Goal: Task Accomplishment & Management: Manage account settings

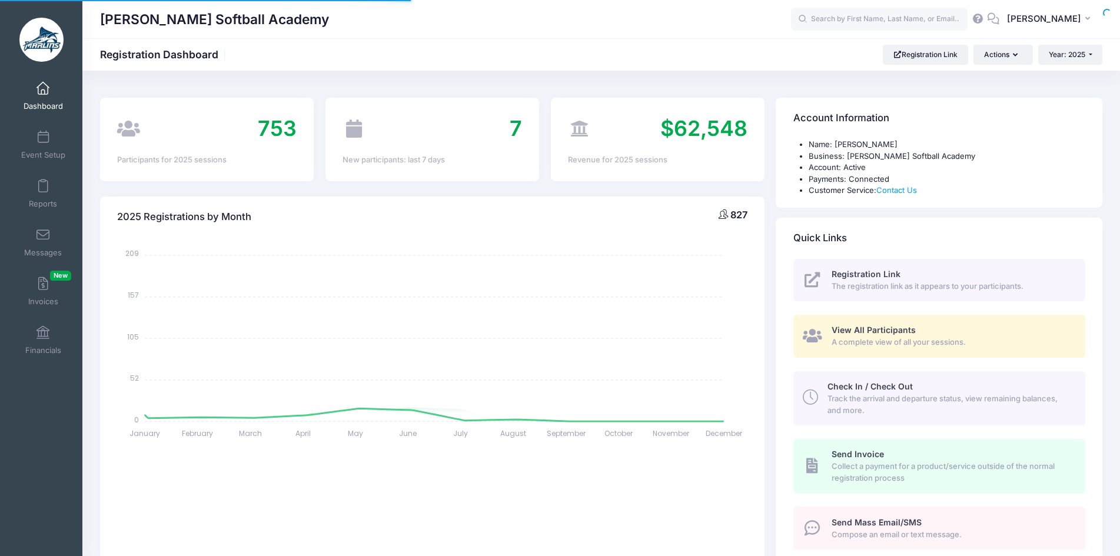
select select
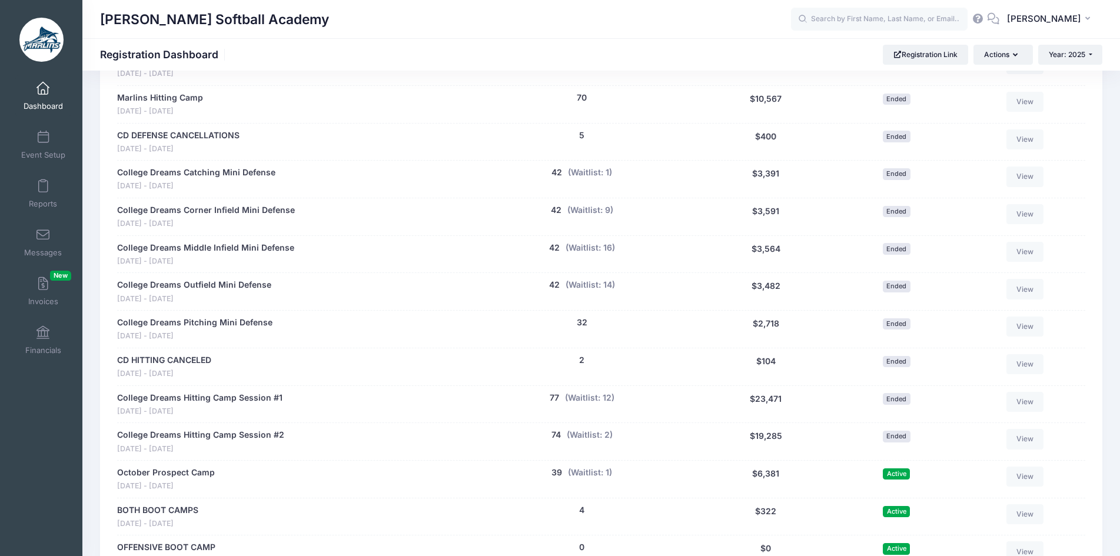
scroll to position [1294, 0]
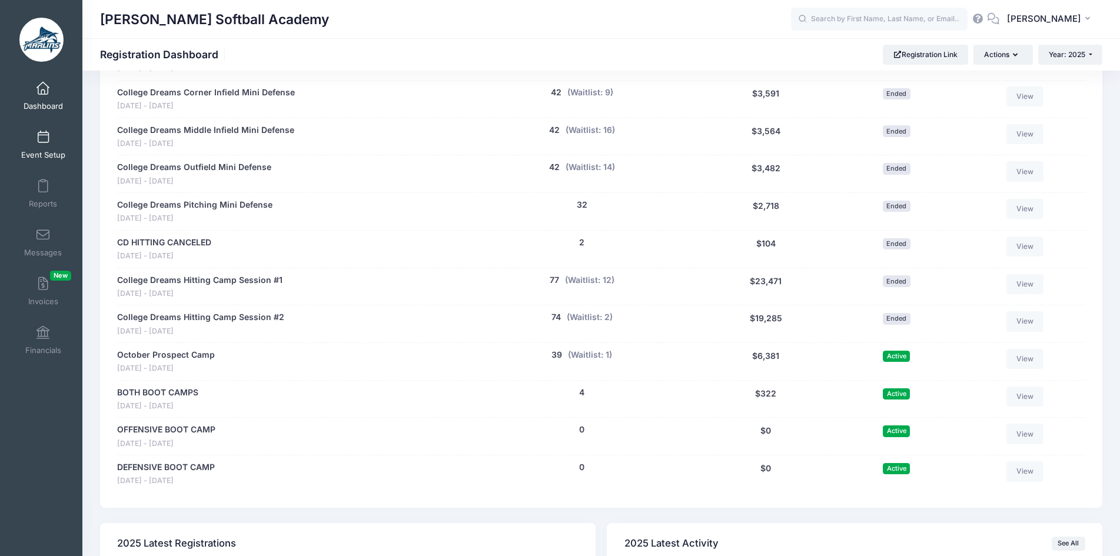
click at [45, 151] on span "Event Setup" at bounding box center [43, 155] width 44 height 10
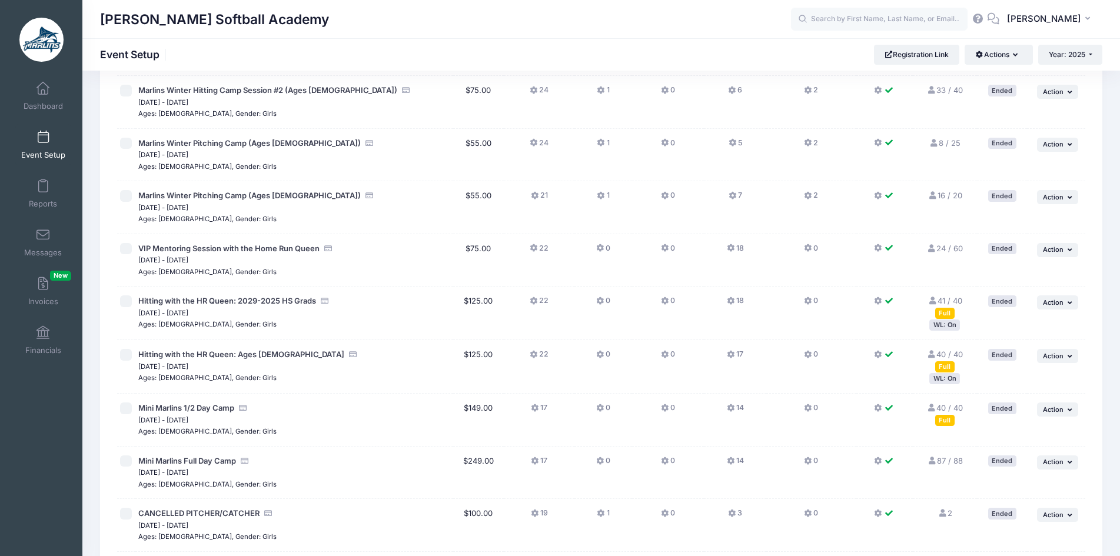
scroll to position [294, 0]
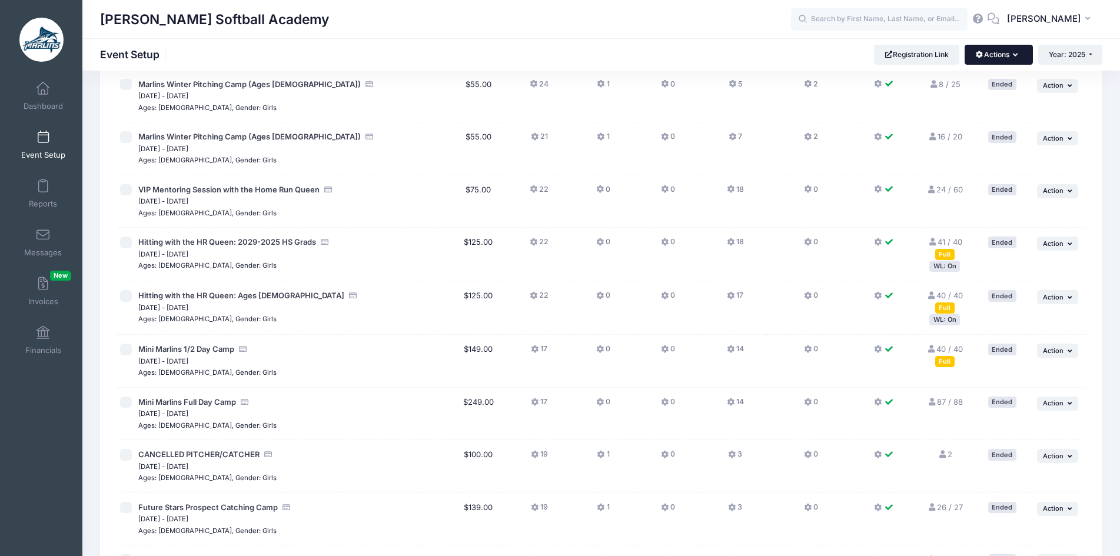
click at [998, 62] on button "Actions" at bounding box center [998, 55] width 68 height 20
click at [967, 151] on link "Coupon Codes" at bounding box center [959, 159] width 136 height 22
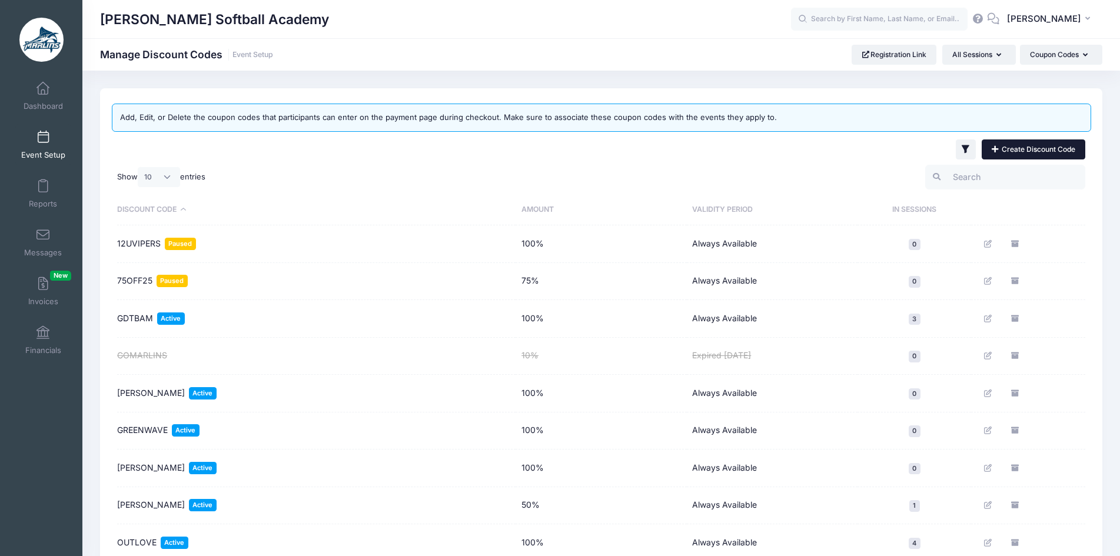
click at [1009, 147] on link "Create Discount Code" at bounding box center [1033, 149] width 104 height 20
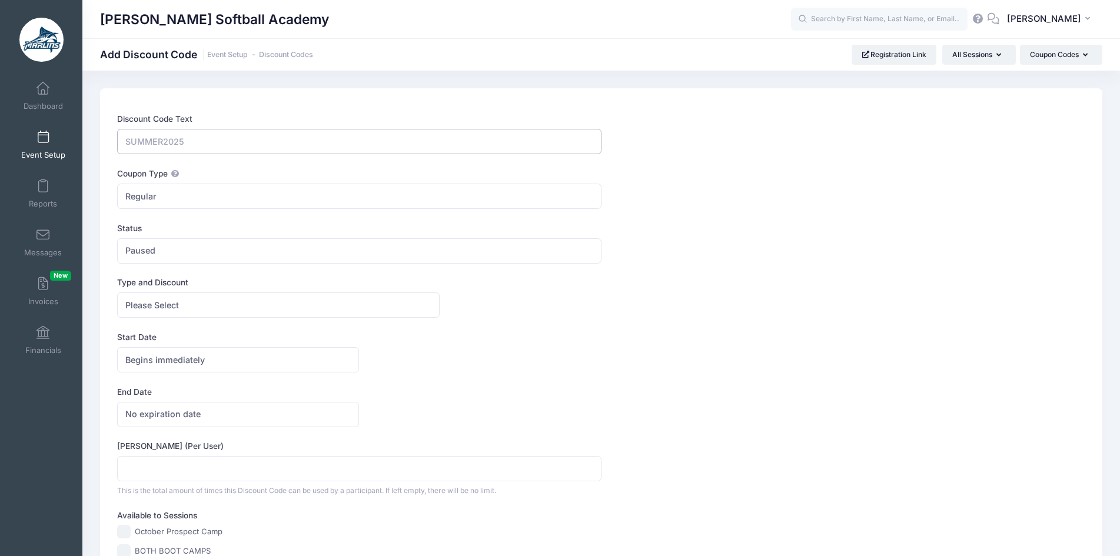
click at [270, 139] on input "Discount Code Text" at bounding box center [359, 141] width 484 height 25
type input "LADYPUPS"
click at [653, 191] on div "Coupon Type Regular Conditional Regular These coupons will automatically apply …" at bounding box center [601, 188] width 968 height 41
click at [274, 308] on span "Please Select" at bounding box center [278, 304] width 322 height 25
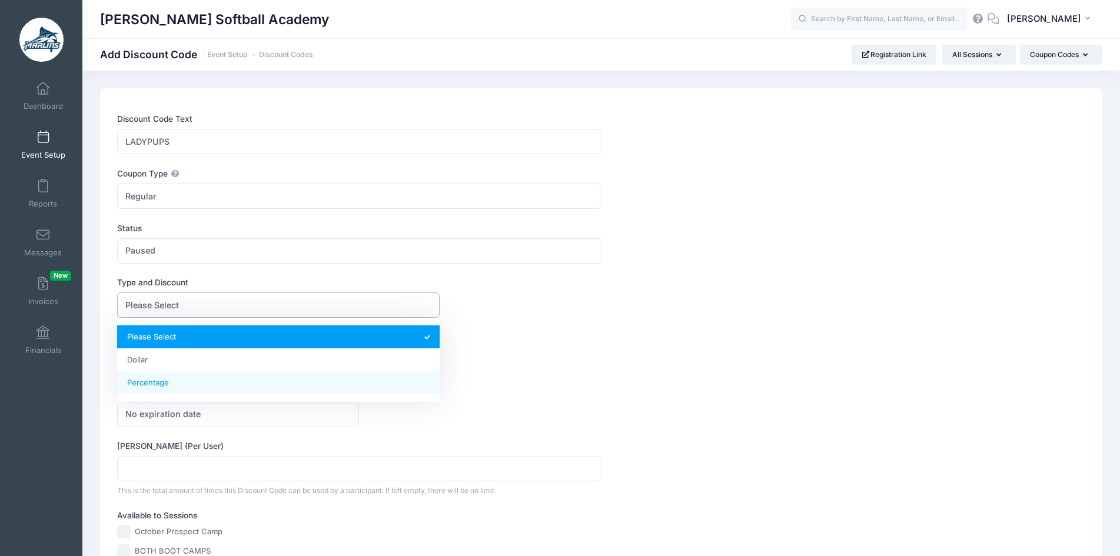
select select "2"
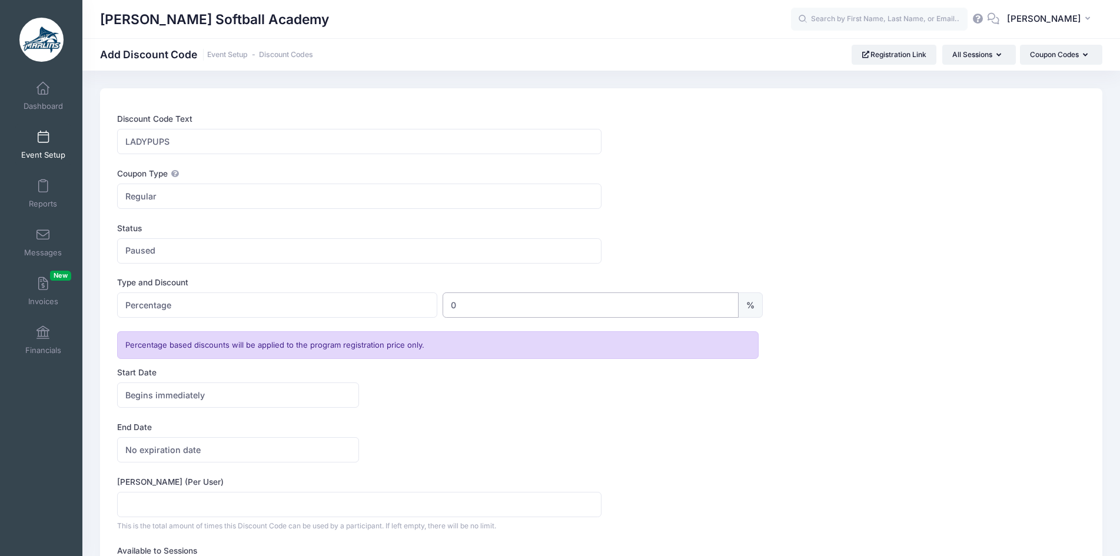
click at [472, 305] on input "0" at bounding box center [589, 304] width 295 height 25
type input "100"
click at [485, 404] on div "Begins immediately Begins on Begins immediately America/New York America/Los An…" at bounding box center [601, 394] width 968 height 25
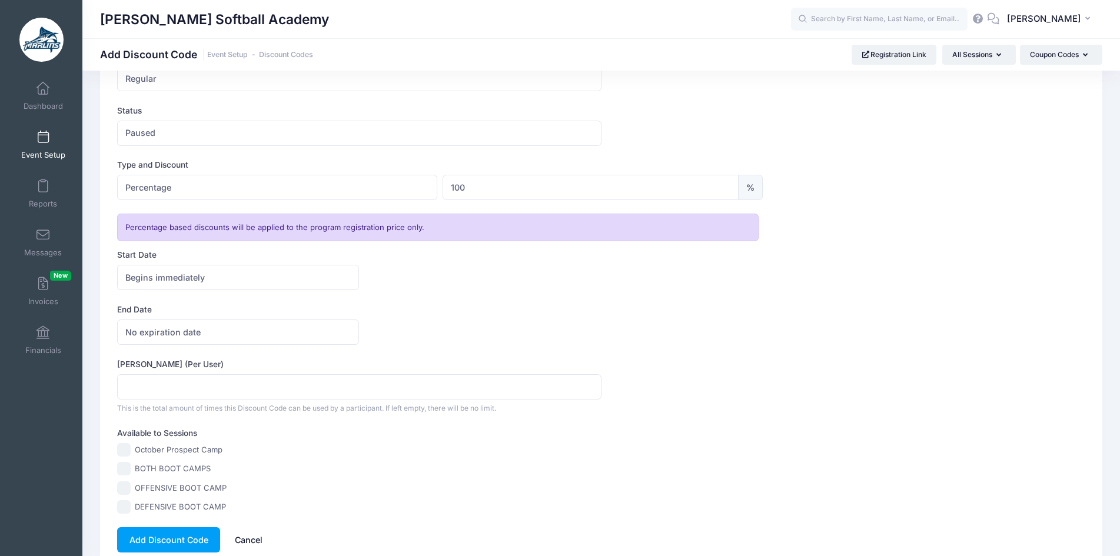
scroll to position [174, 0]
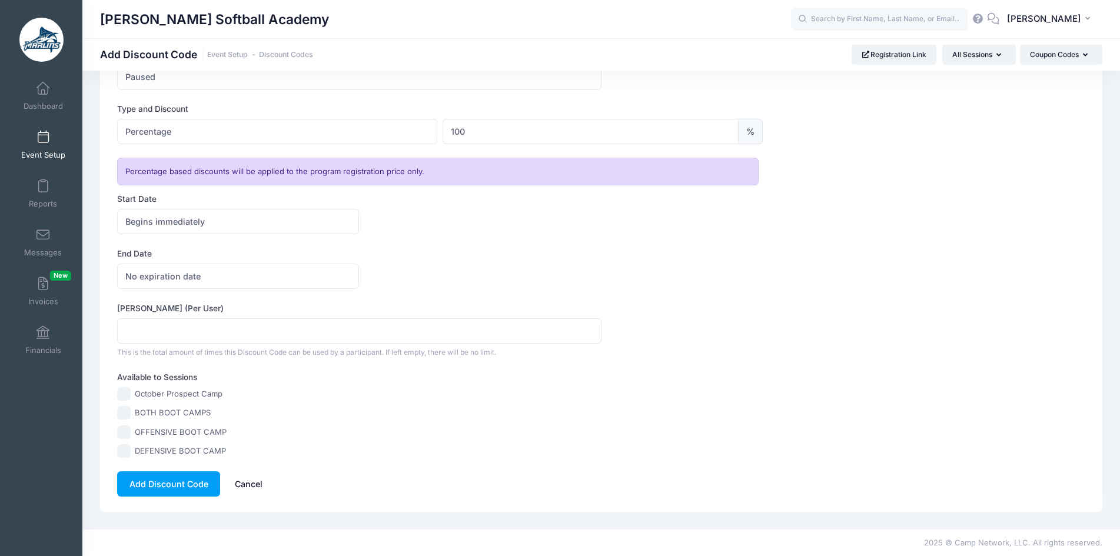
click at [122, 455] on input "DEFENSIVE BOOT CAMP" at bounding box center [124, 451] width 14 height 14
checkbox input "true"
click at [122, 436] on input "OFFENSIVE BOOT CAMP" at bounding box center [124, 432] width 14 height 14
checkbox input "true"
click at [124, 416] on input "BOTH BOOT CAMPS" at bounding box center [124, 413] width 14 height 14
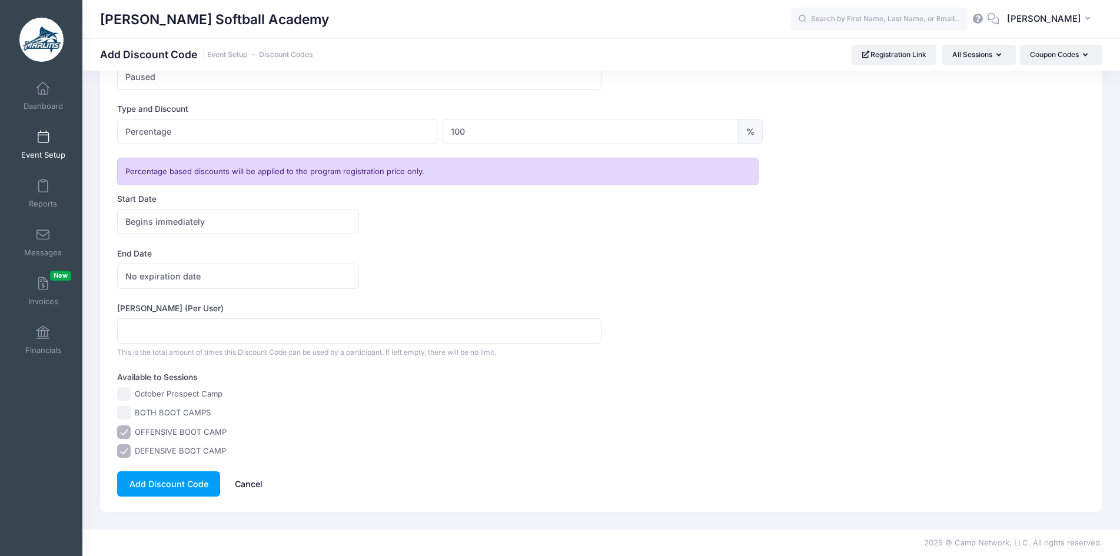
checkbox input "true"
click at [145, 487] on button "Add Discount Code" at bounding box center [168, 483] width 103 height 25
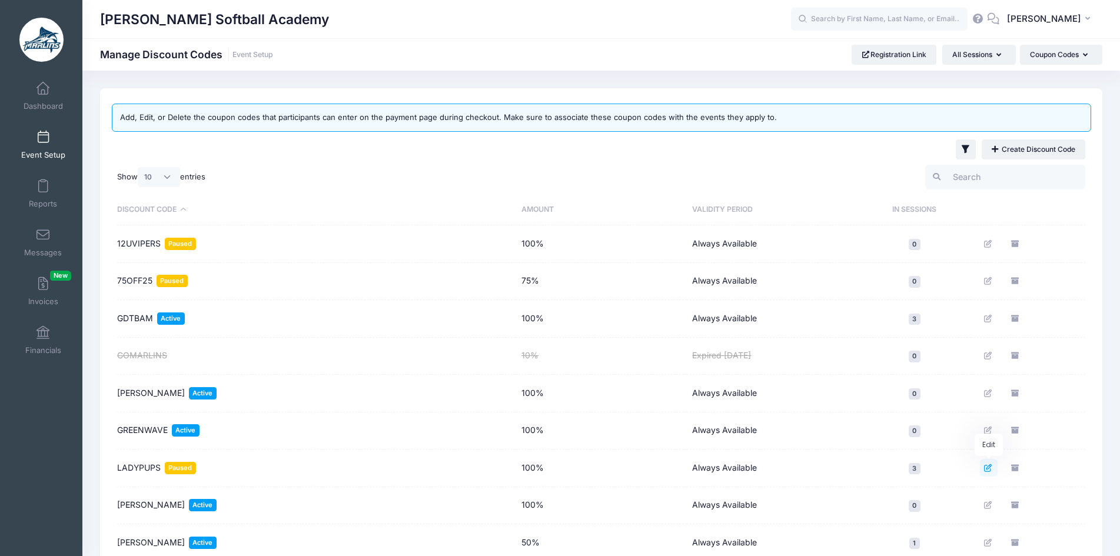
click at [988, 471] on icon "Edit" at bounding box center [988, 468] width 9 height 8
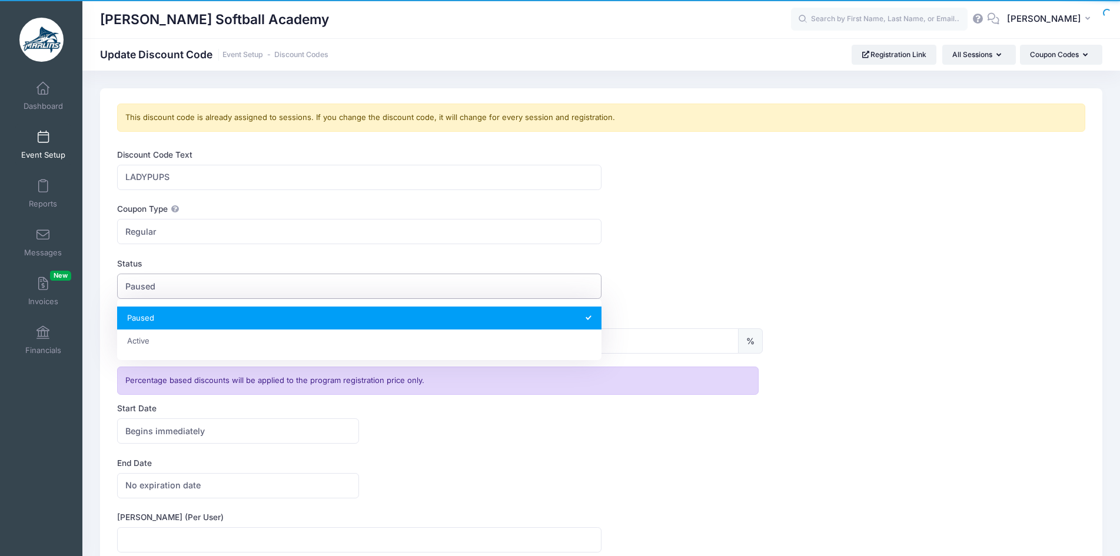
click at [259, 281] on span "Paused" at bounding box center [359, 286] width 484 height 25
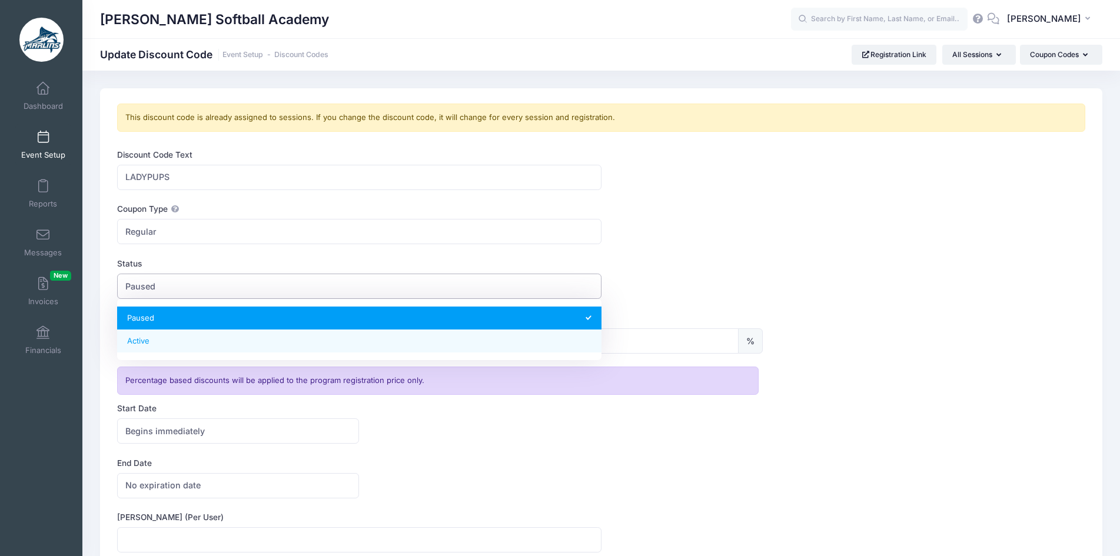
select select "1"
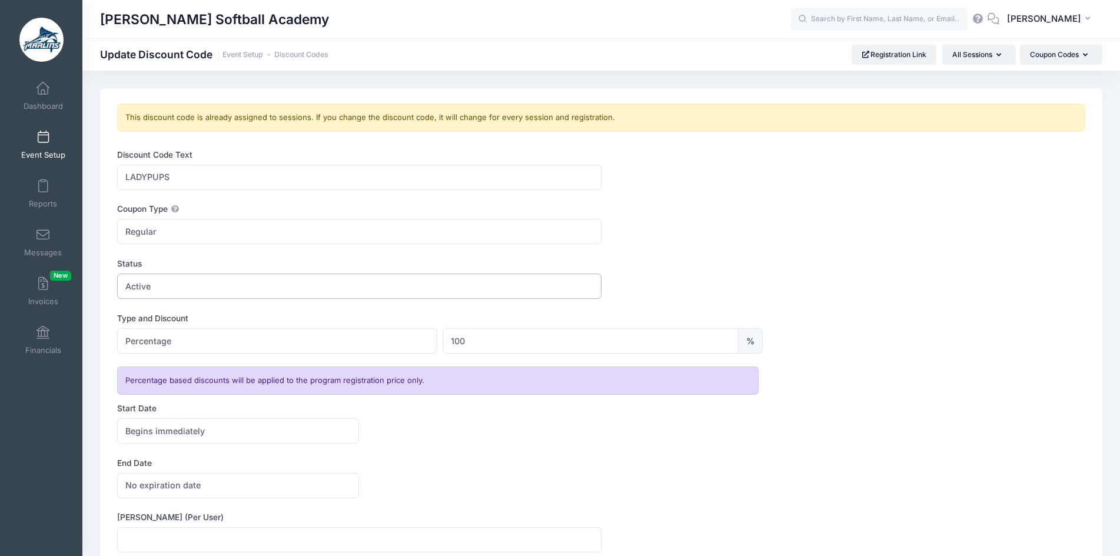
scroll to position [209, 0]
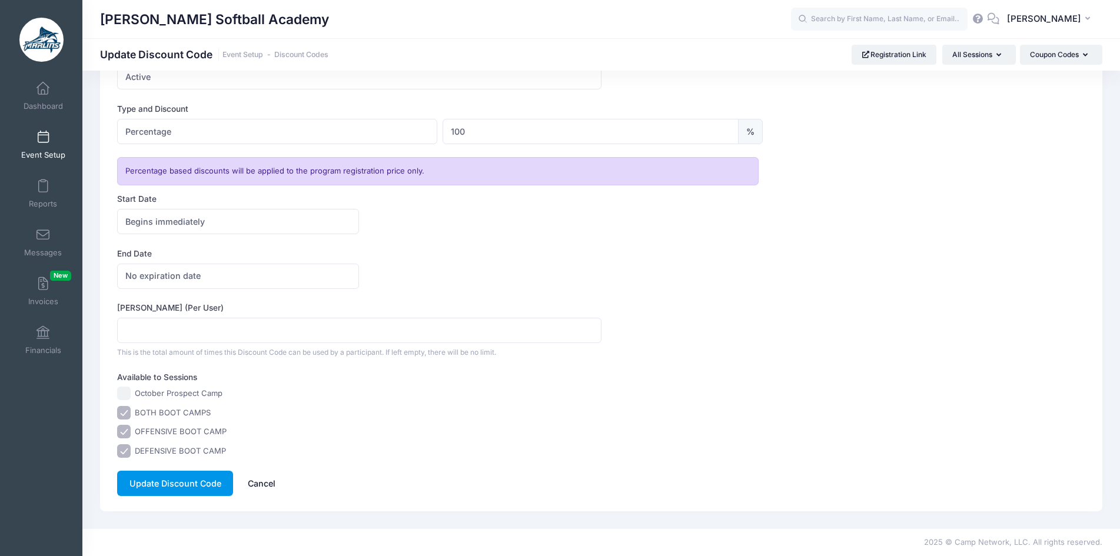
click at [141, 484] on button "Update Discount Code" at bounding box center [175, 483] width 116 height 25
